Goal: Information Seeking & Learning: Learn about a topic

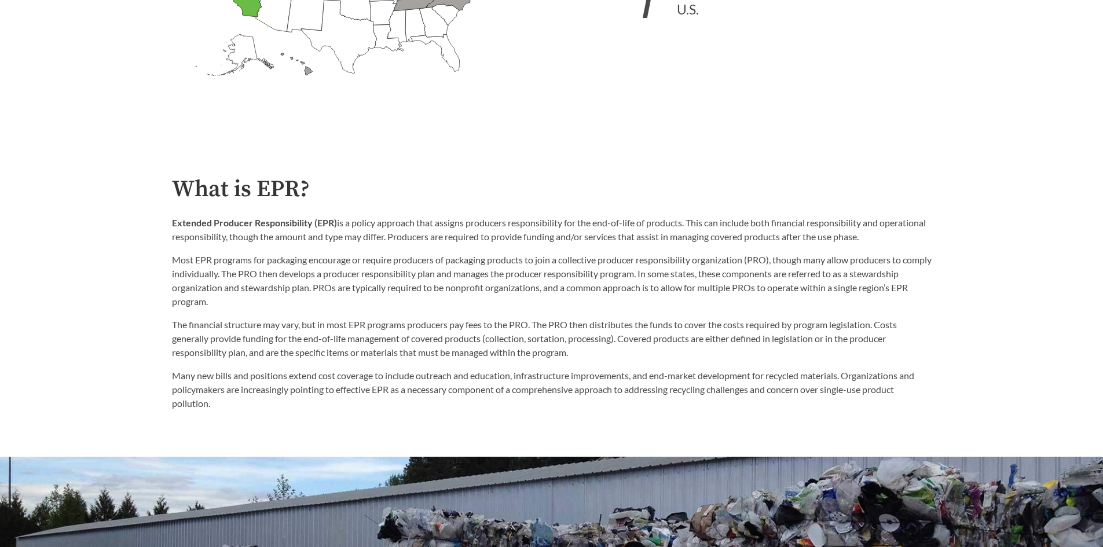
scroll to position [452, 0]
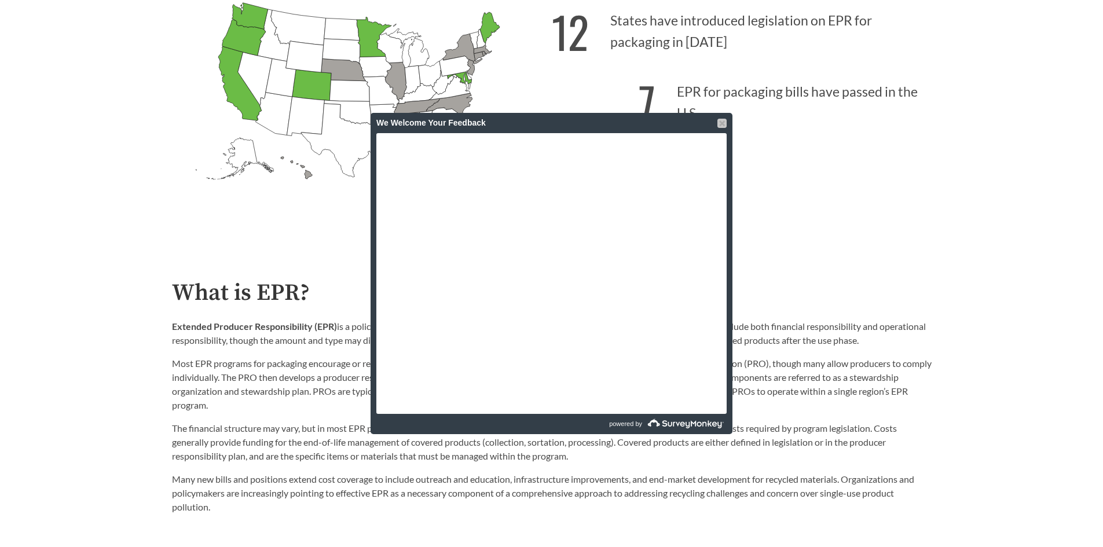
click at [721, 119] on div at bounding box center [721, 123] width 9 height 9
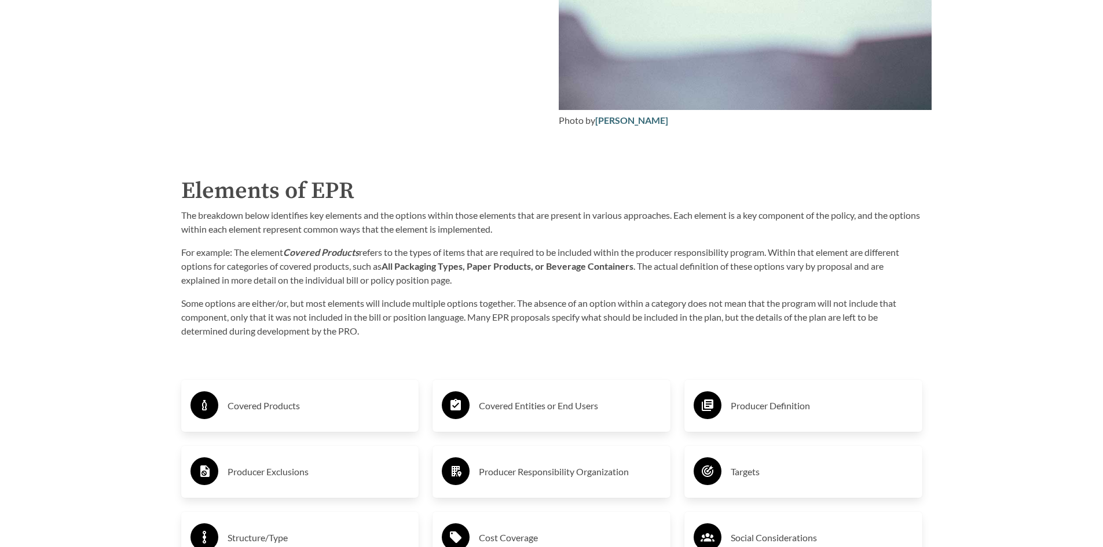
scroll to position [1783, 0]
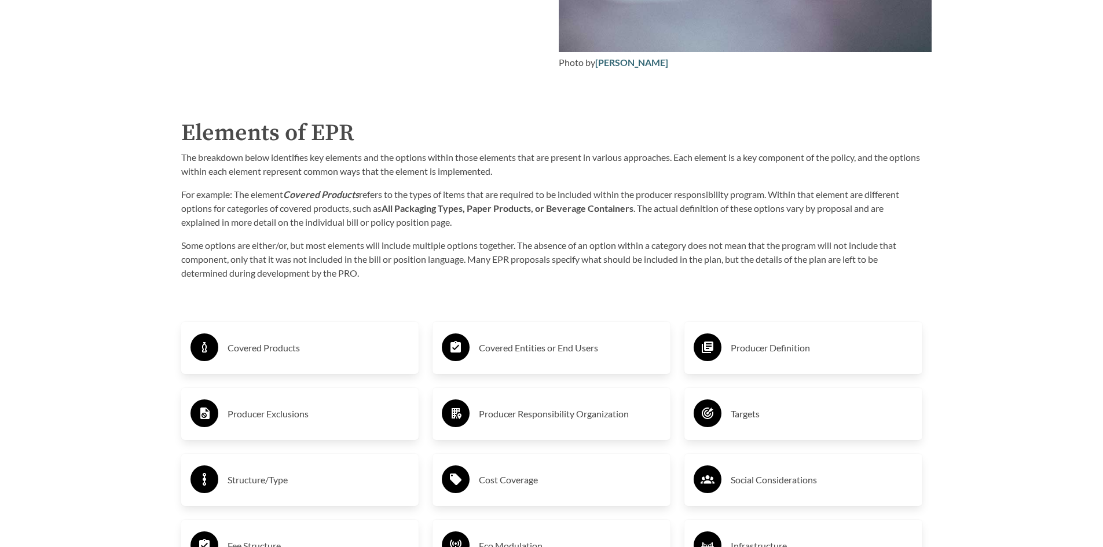
click at [238, 350] on h3 "Covered Products" at bounding box center [319, 348] width 182 height 19
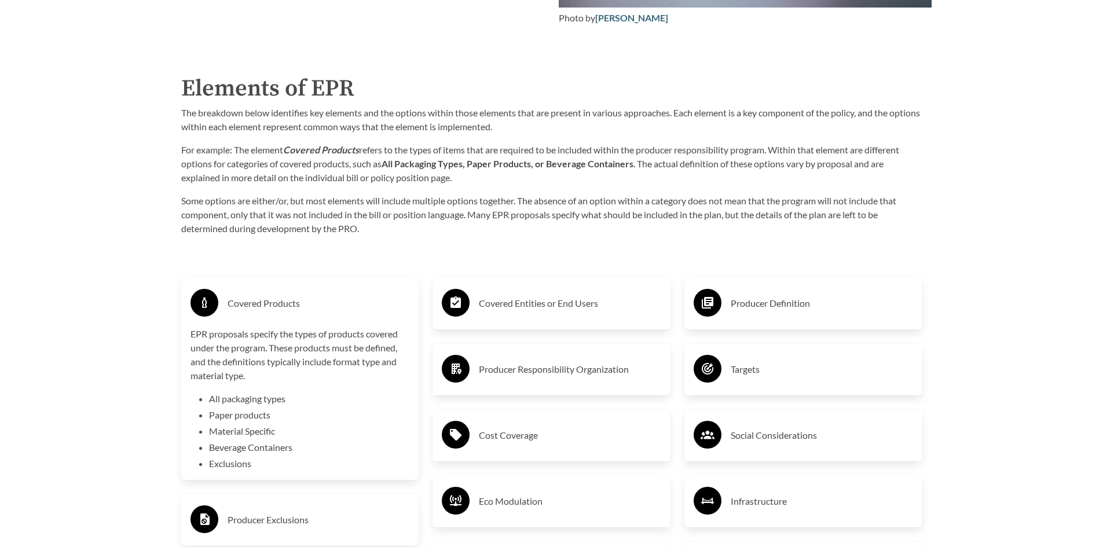
scroll to position [1841, 0]
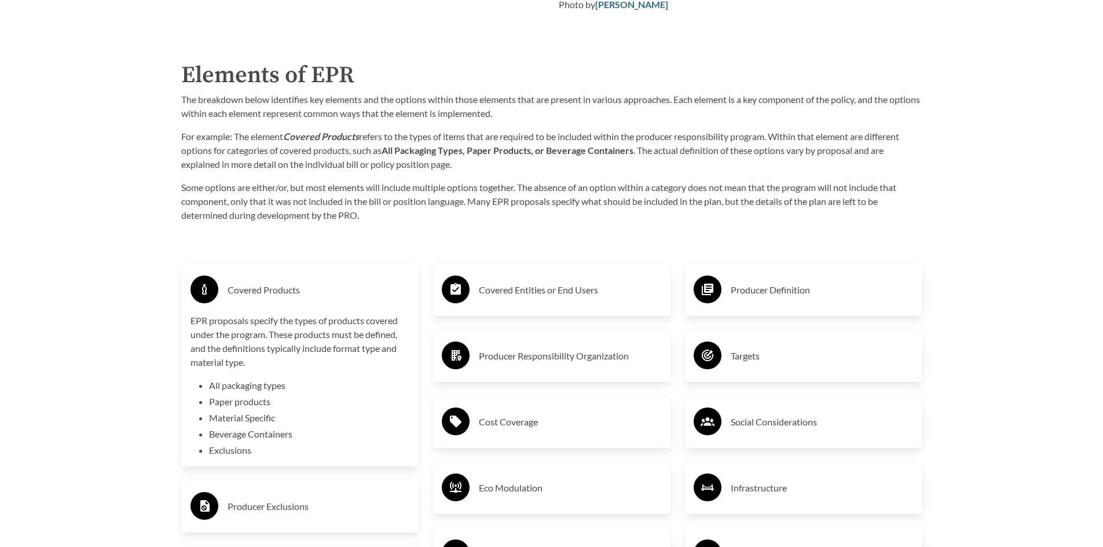
click at [492, 299] on h3 "Covered Entities or End Users" at bounding box center [570, 290] width 182 height 19
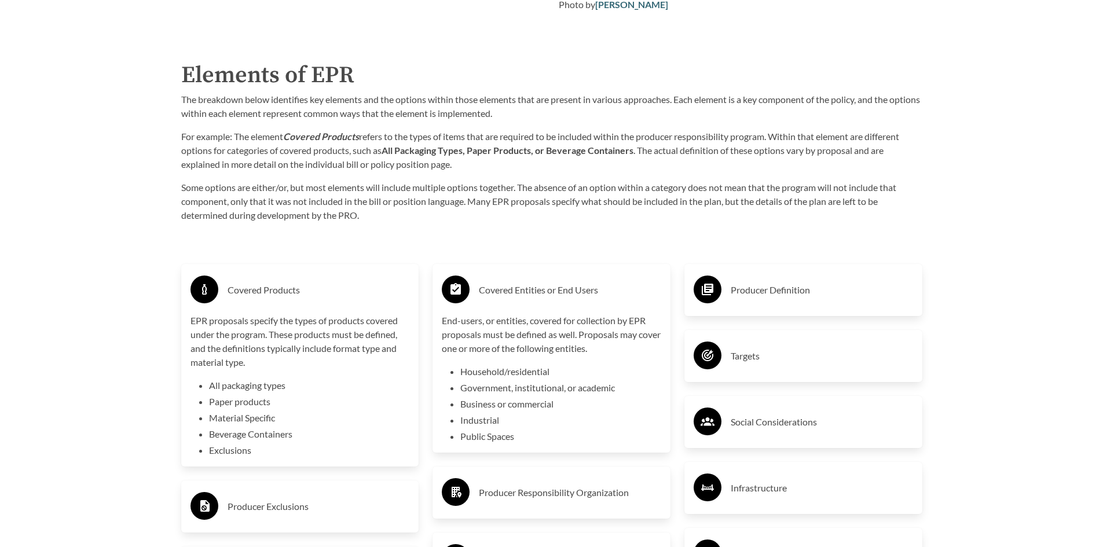
click at [818, 291] on h3 "Producer Definition" at bounding box center [822, 290] width 182 height 19
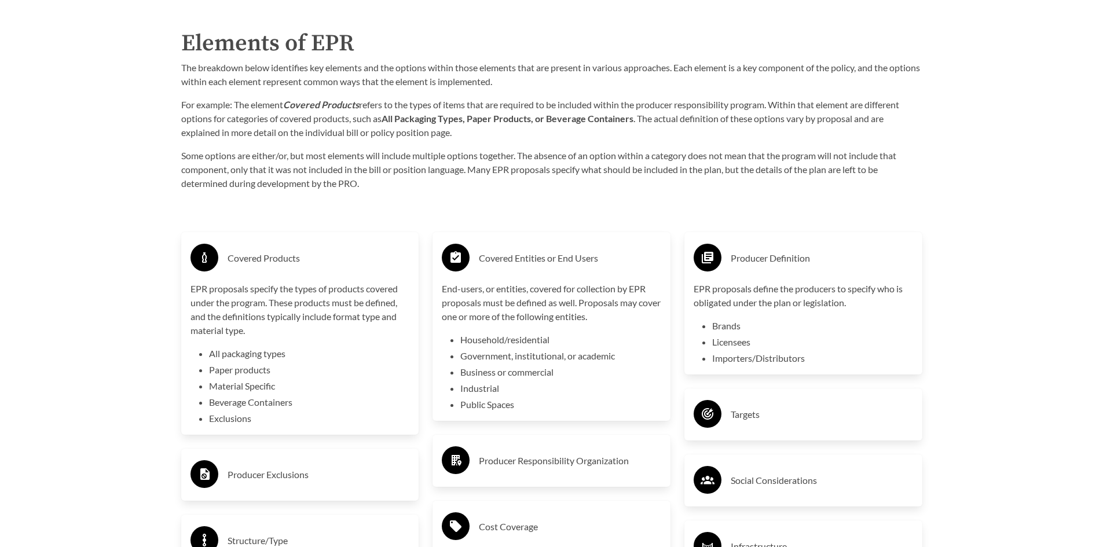
scroll to position [1899, 0]
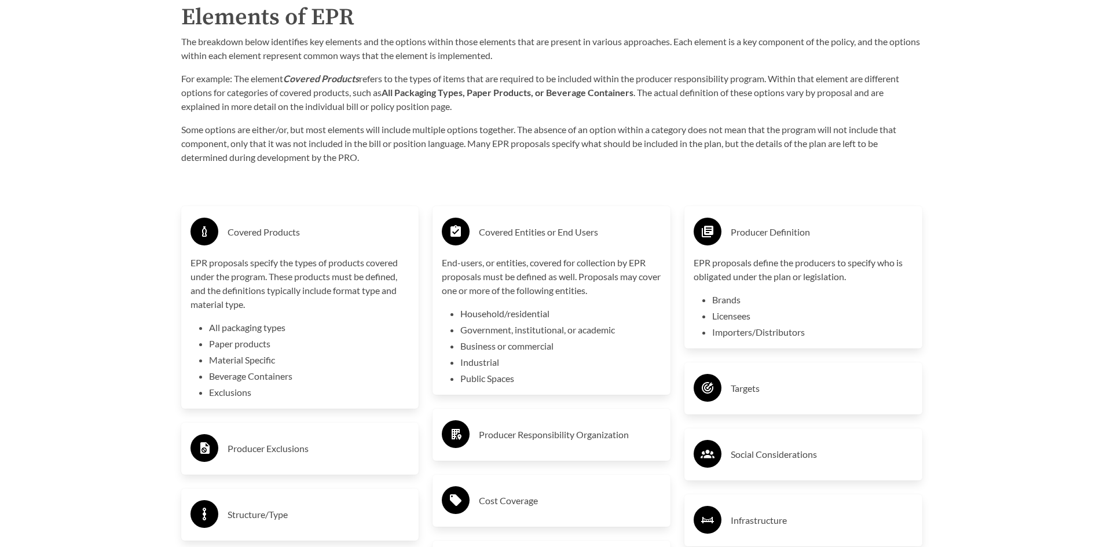
drag, startPoint x: 780, startPoint y: 365, endPoint x: 776, endPoint y: 372, distance: 8.5
click at [776, 372] on div "Targets" at bounding box center [803, 388] width 238 height 52
click at [774, 383] on h3 "Targets" at bounding box center [822, 388] width 182 height 19
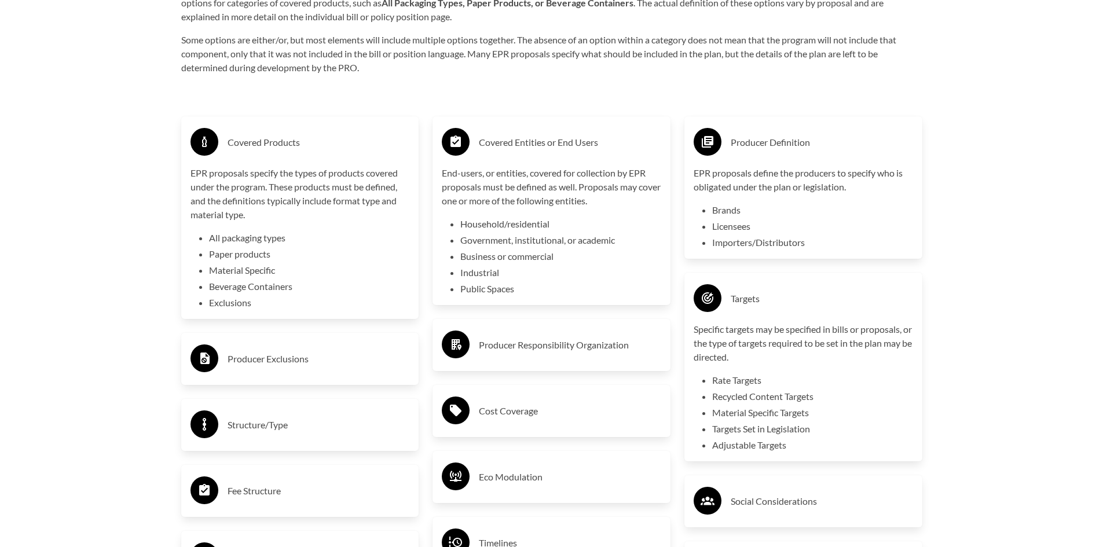
scroll to position [2015, 0]
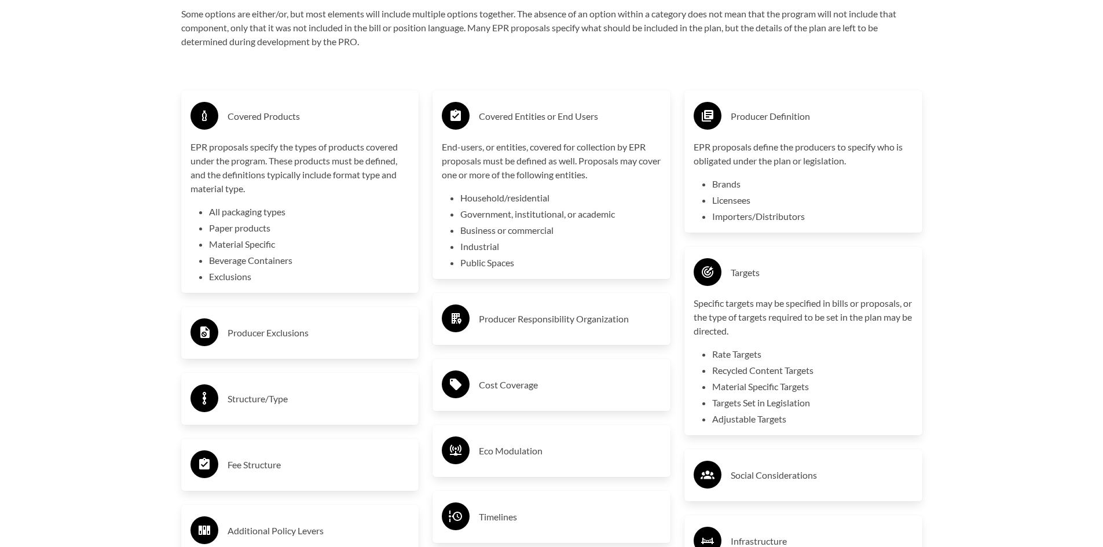
click at [573, 336] on div "Producer Responsibility Organization" at bounding box center [551, 319] width 219 height 34
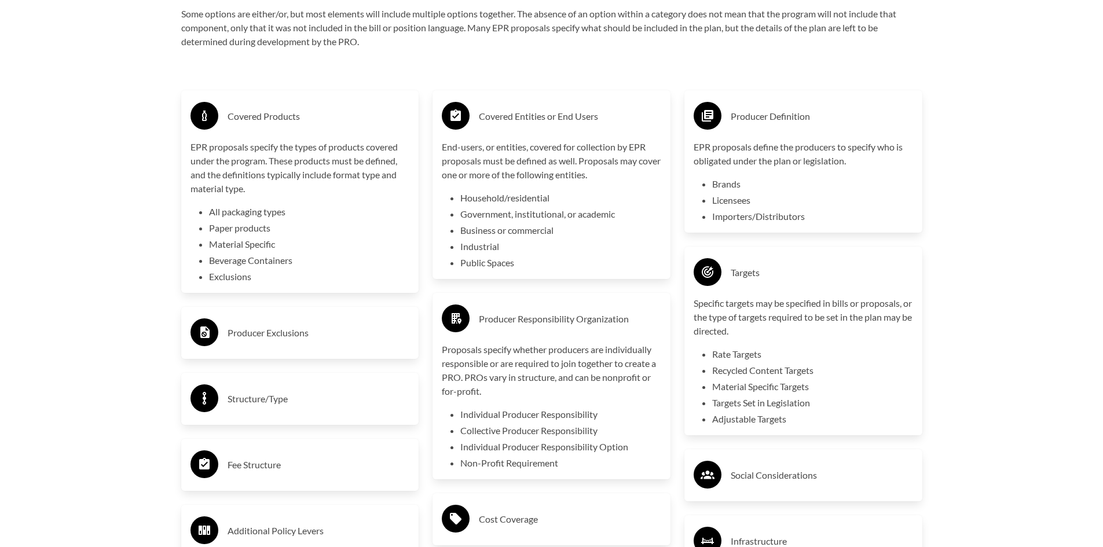
click at [347, 321] on div "Producer Exclusions" at bounding box center [299, 333] width 219 height 34
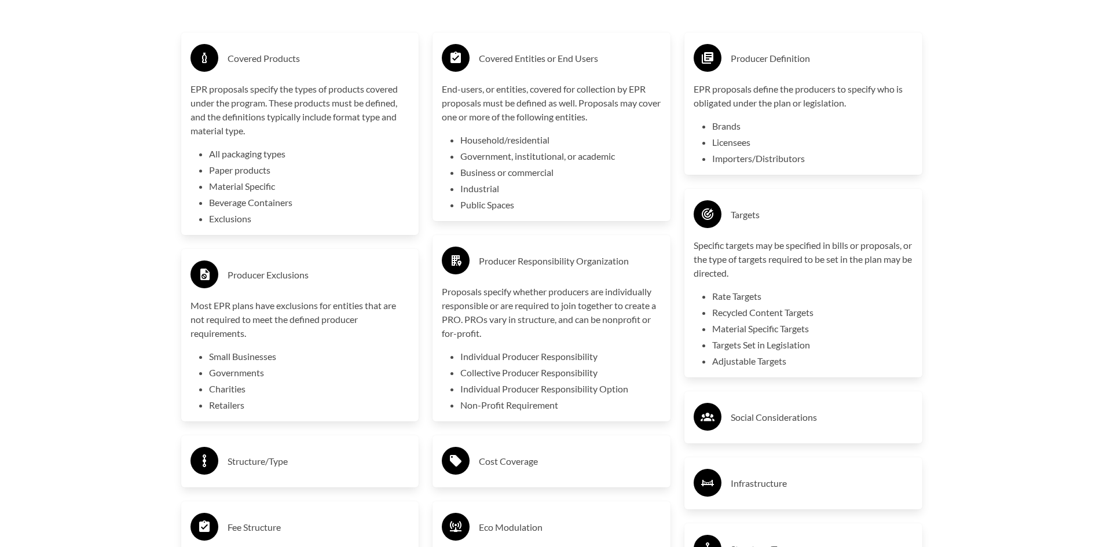
click at [299, 460] on h3 "Structure/Type" at bounding box center [319, 461] width 182 height 19
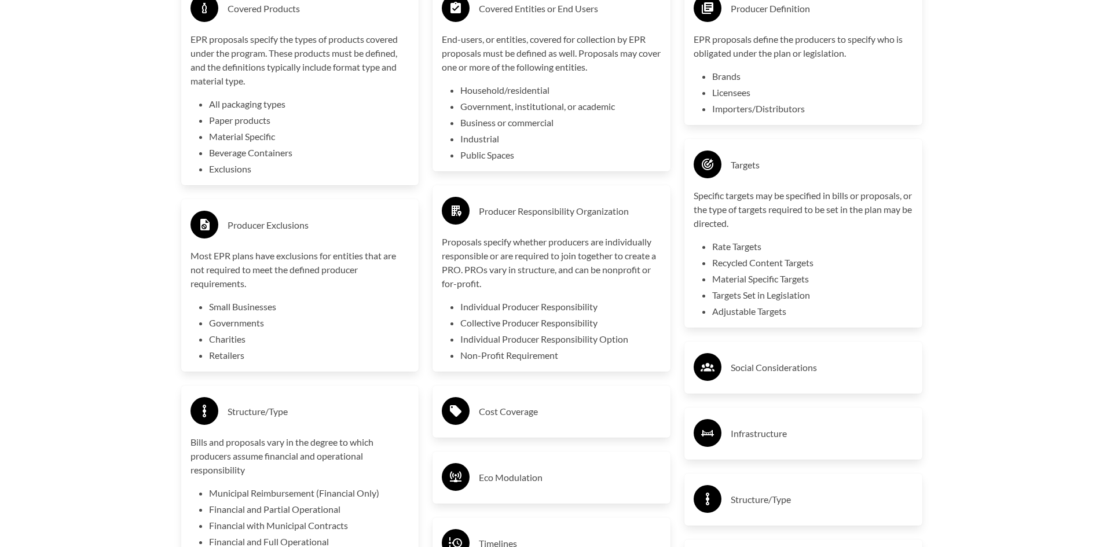
scroll to position [2189, 0]
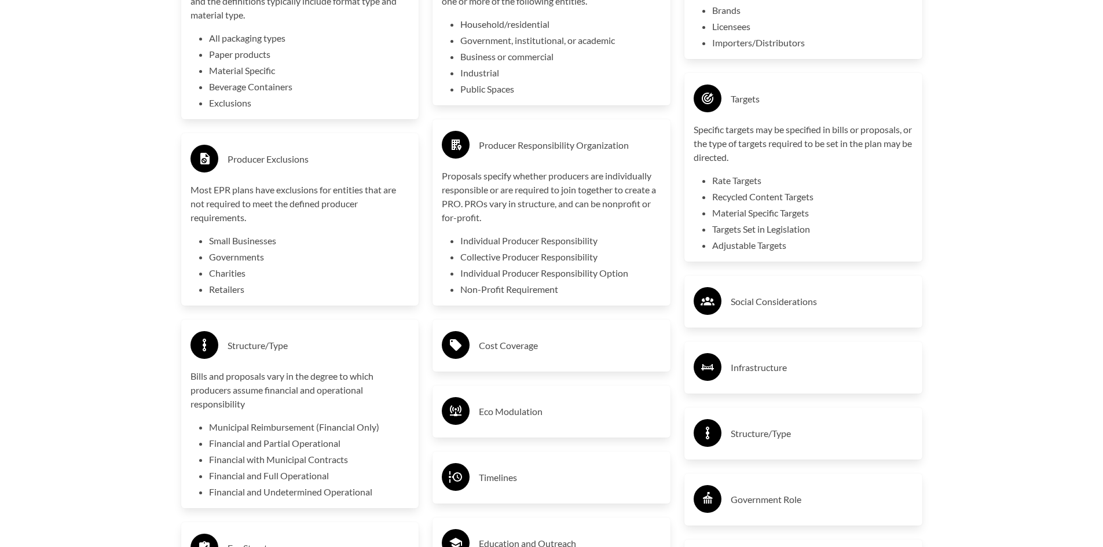
click at [484, 344] on h3 "Cost Coverage" at bounding box center [570, 345] width 182 height 19
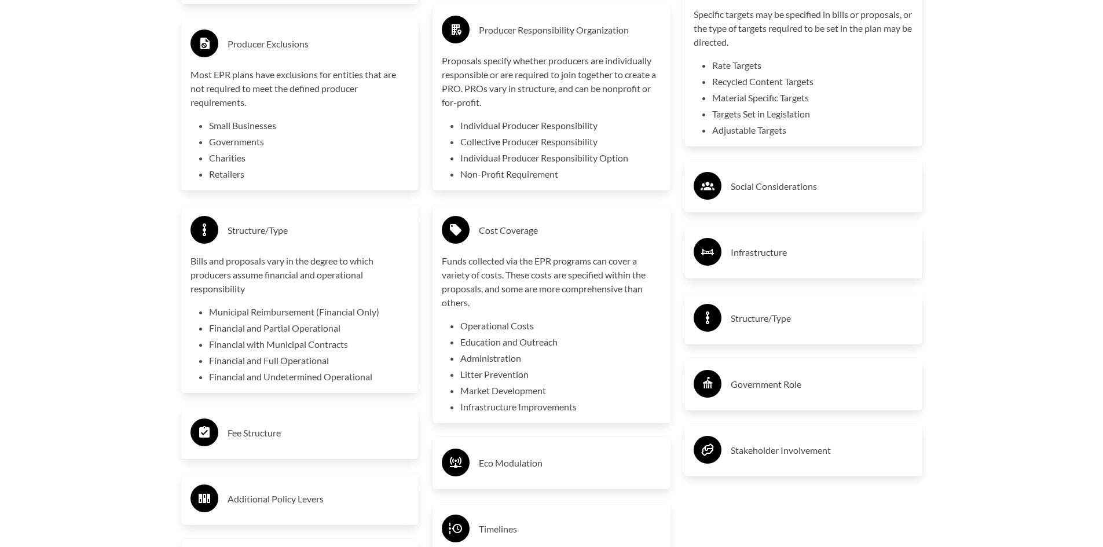
scroll to position [2304, 0]
click at [741, 267] on div "Infrastructure" at bounding box center [803, 252] width 219 height 34
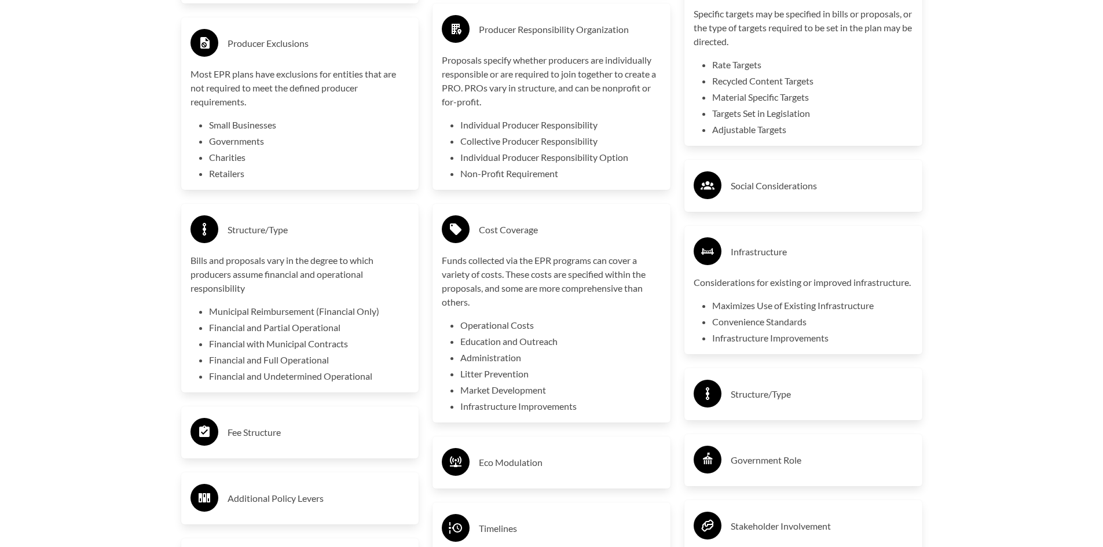
click at [742, 394] on div "Structure/Type" at bounding box center [803, 394] width 219 height 34
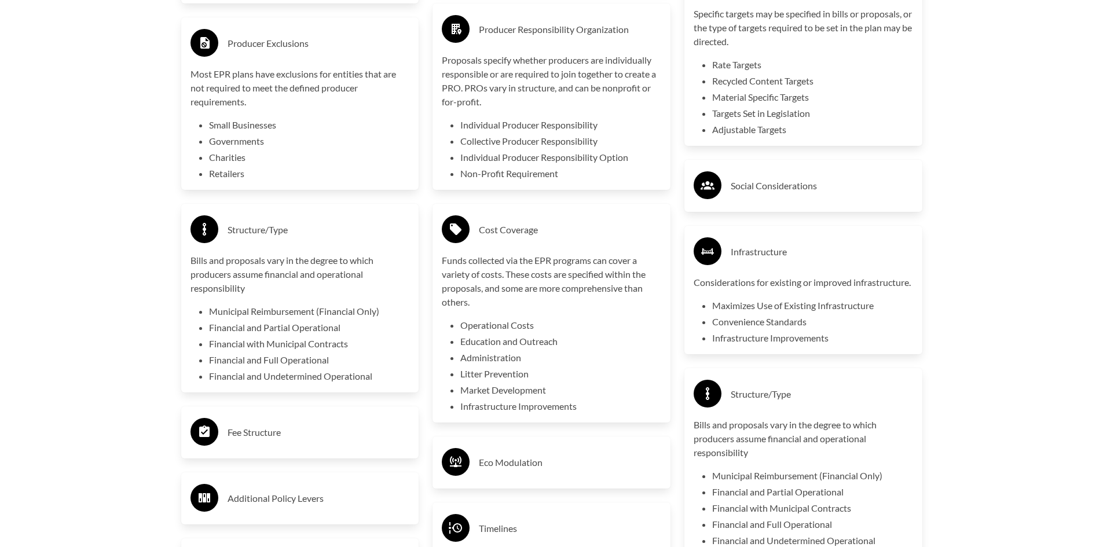
scroll to position [2420, 0]
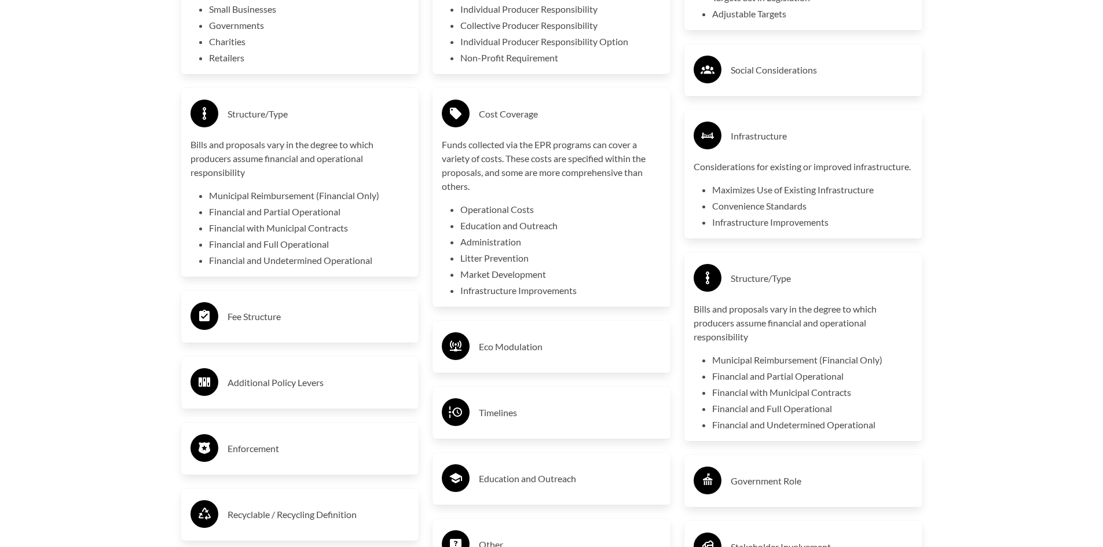
click at [578, 372] on div "Eco Modulation" at bounding box center [552, 347] width 238 height 52
click at [214, 314] on circle at bounding box center [204, 316] width 28 height 28
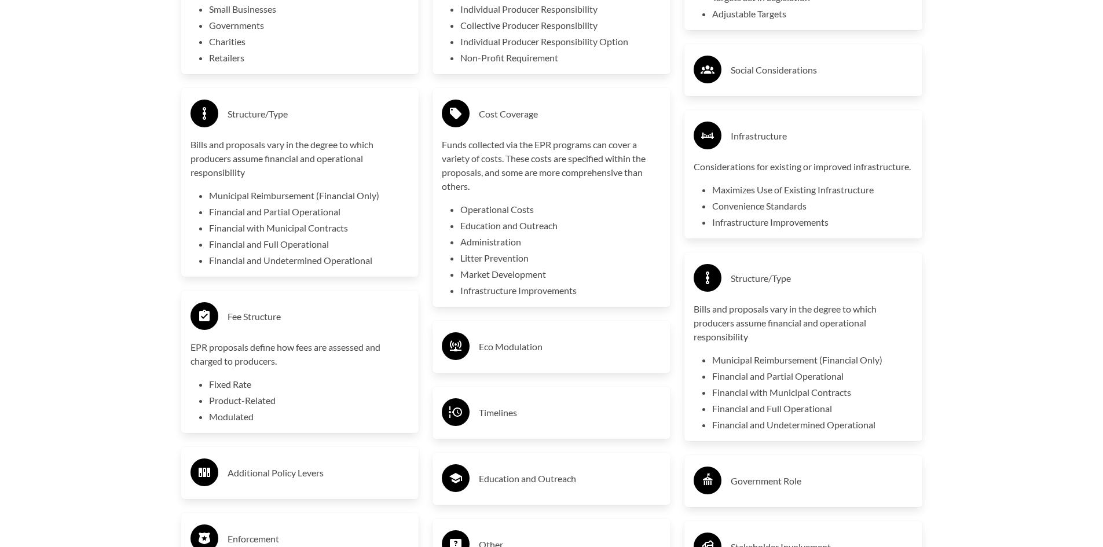
click at [303, 486] on div "Additional Policy Levers" at bounding box center [299, 473] width 219 height 34
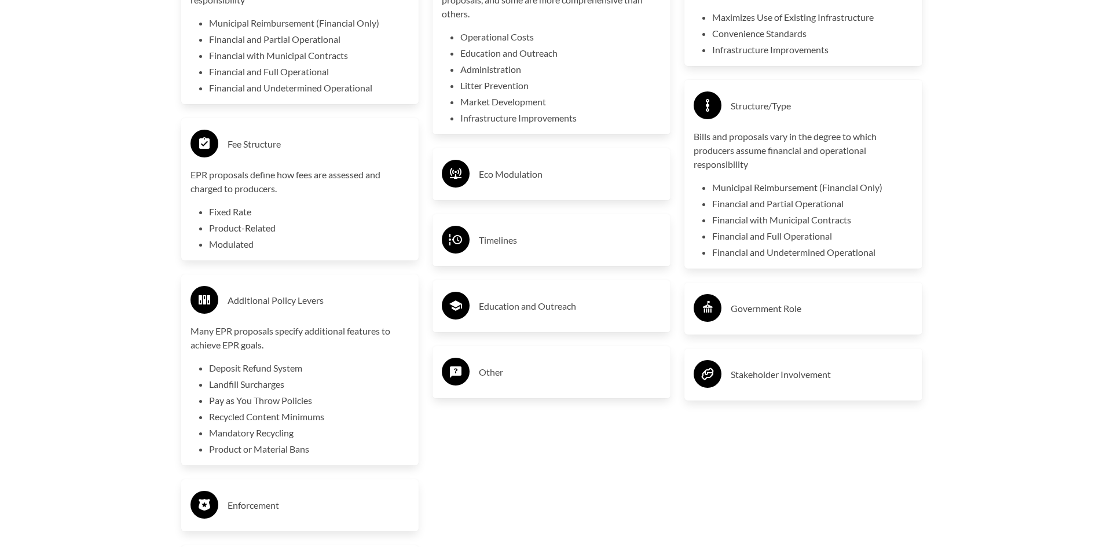
scroll to position [2594, 0]
click at [783, 317] on h3 "Government Role" at bounding box center [822, 307] width 182 height 19
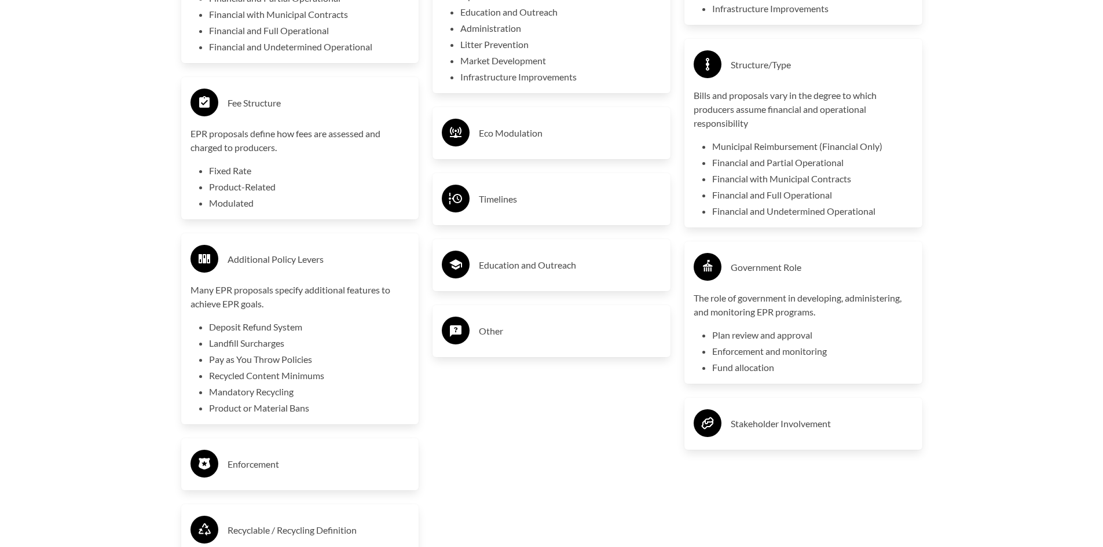
scroll to position [2652, 0]
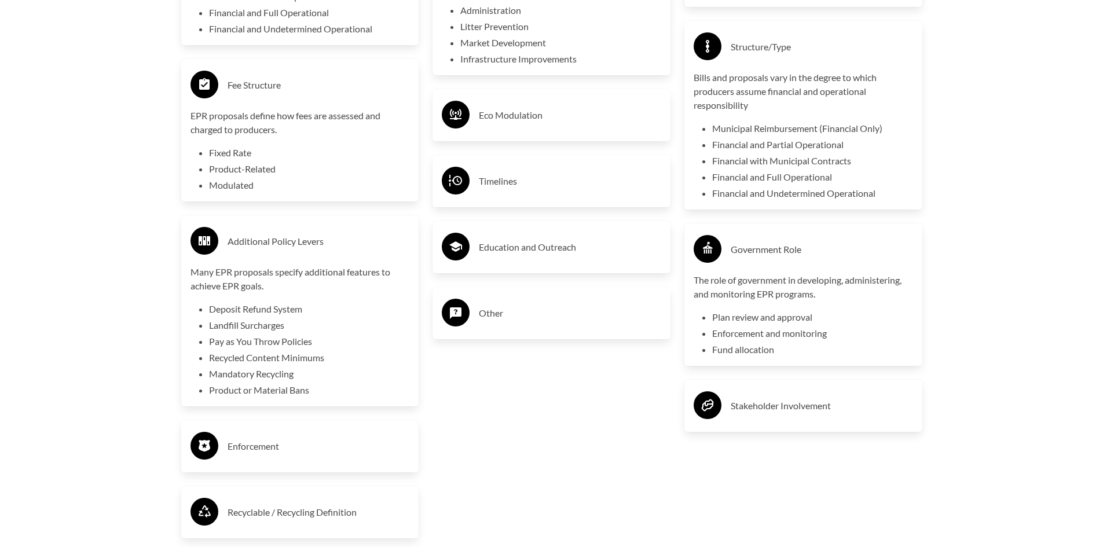
click at [793, 415] on h3 "Stakeholder Involvement" at bounding box center [822, 406] width 182 height 19
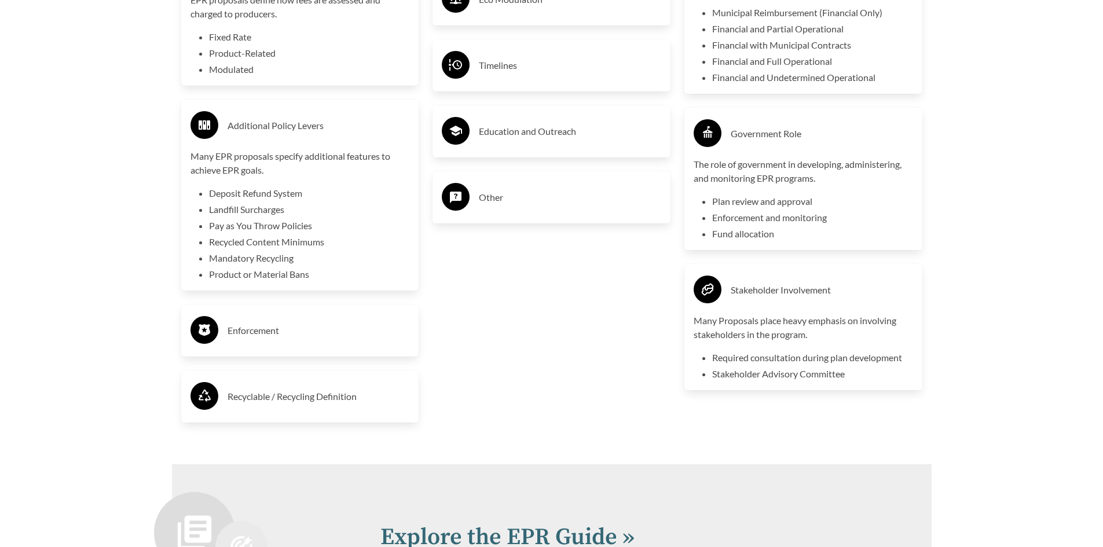
click at [298, 320] on div "Enforcement" at bounding box center [299, 331] width 219 height 34
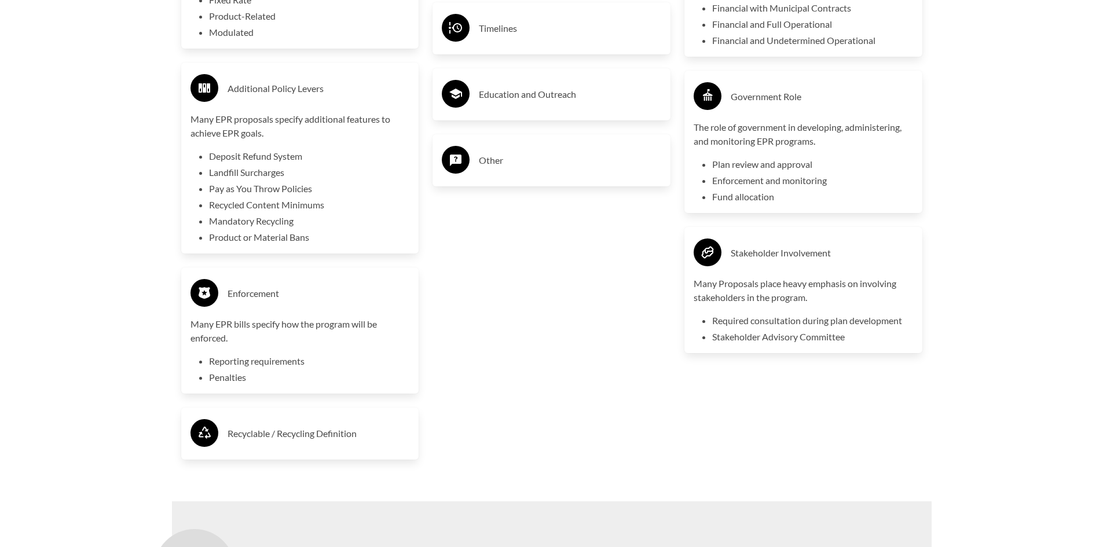
scroll to position [2825, 0]
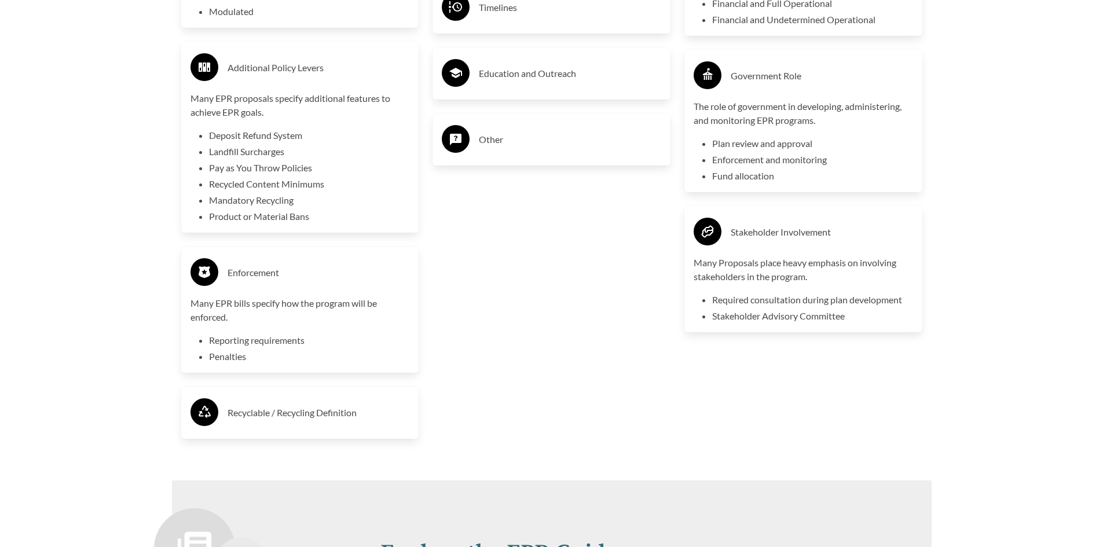
click at [316, 416] on h3 "Recyclable / Recycling Definition" at bounding box center [319, 413] width 182 height 19
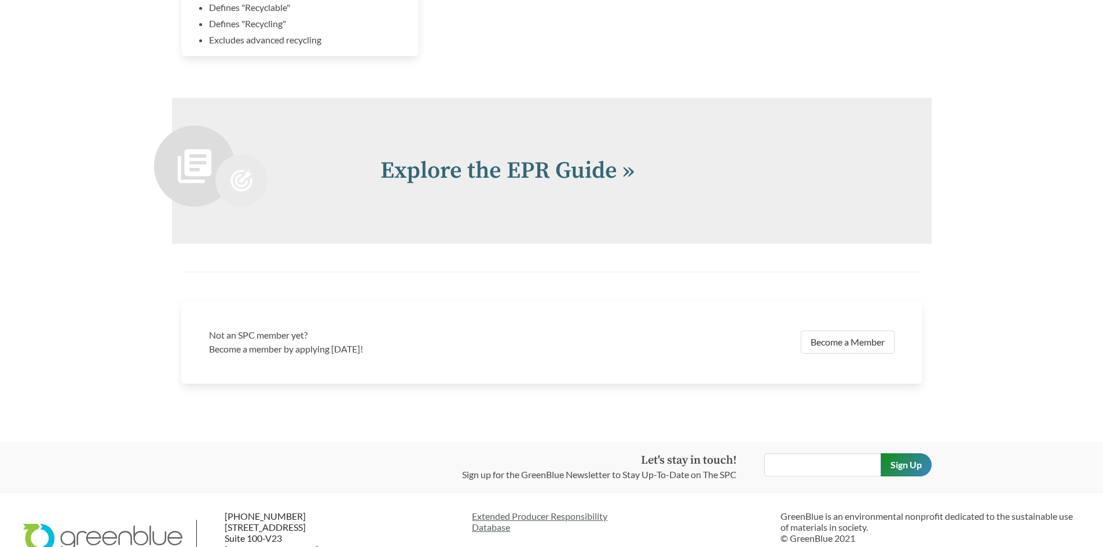
scroll to position [3365, 0]
